Goal: Information Seeking & Learning: Check status

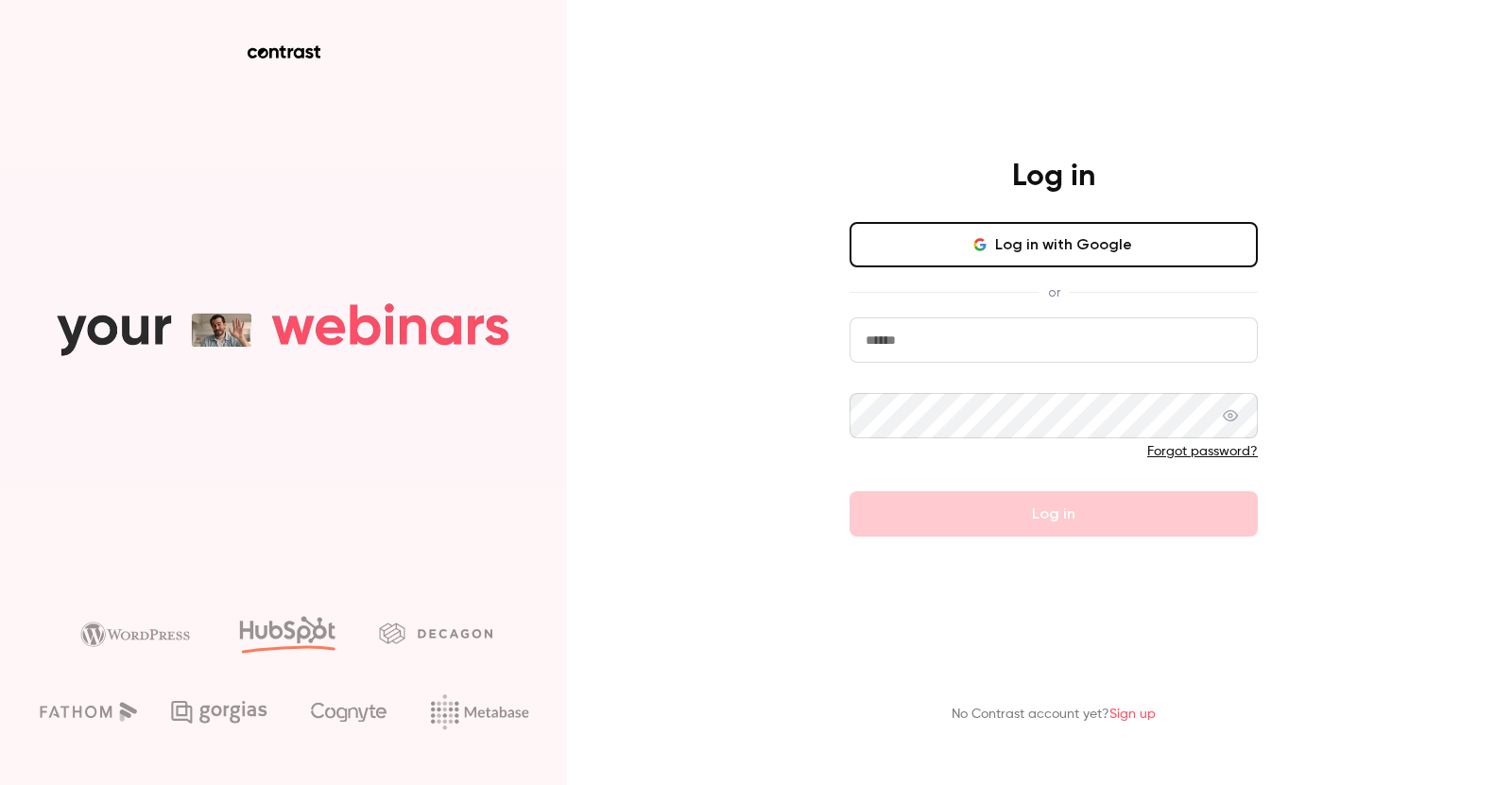
click at [1021, 248] on button "Log in with Google" at bounding box center [1055, 245] width 409 height 45
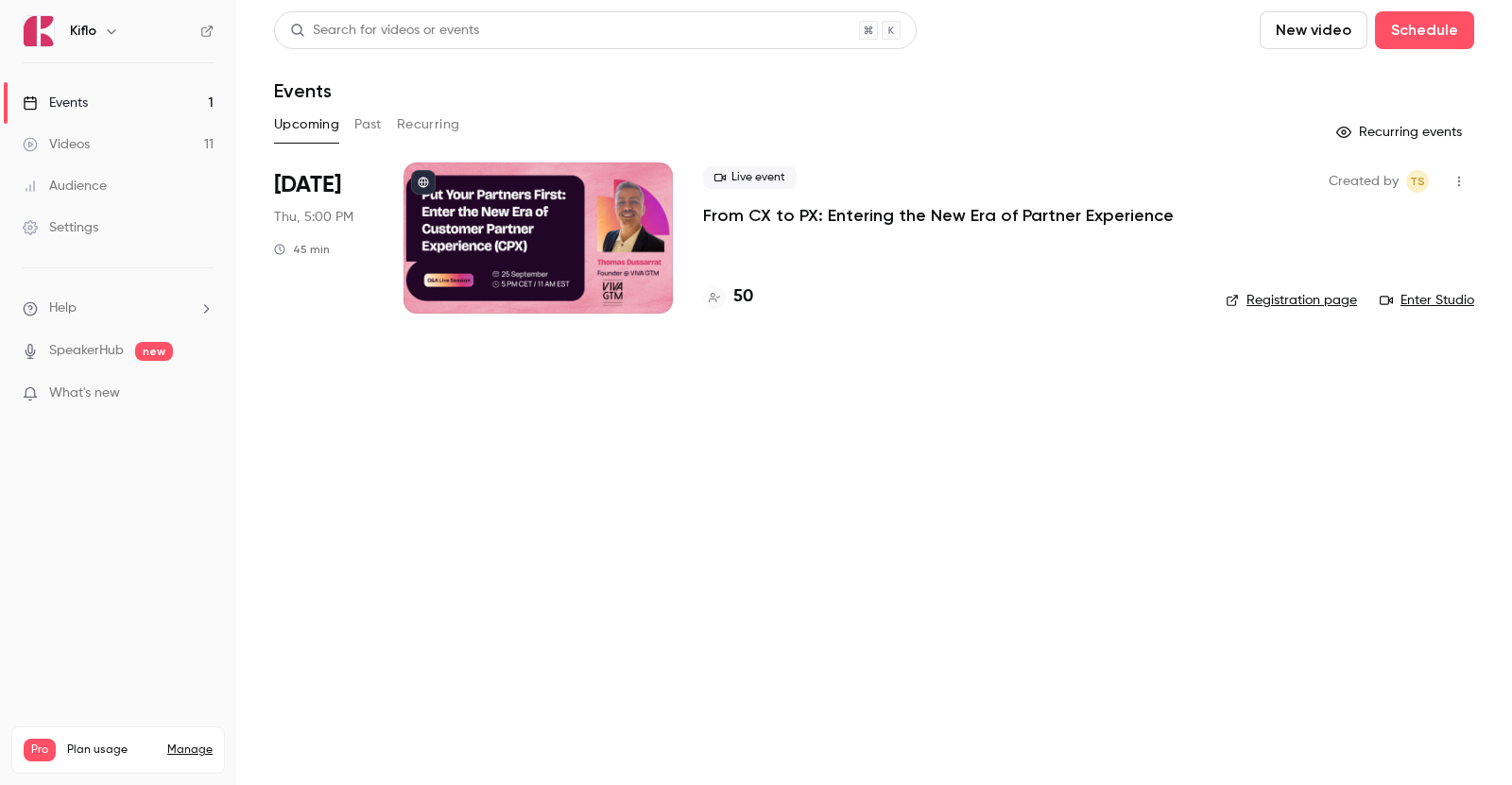
click at [364, 128] on button "Past" at bounding box center [368, 124] width 28 height 31
